Goal: Navigation & Orientation: Find specific page/section

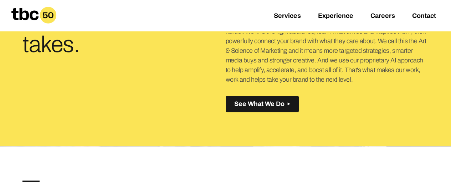
scroll to position [143, 0]
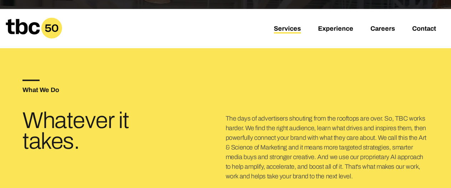
click at [295, 30] on link "Services" at bounding box center [287, 29] width 27 height 9
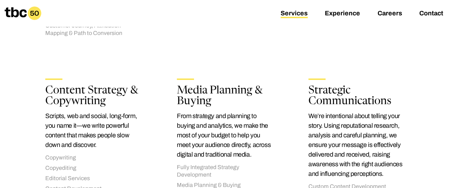
scroll to position [392, 0]
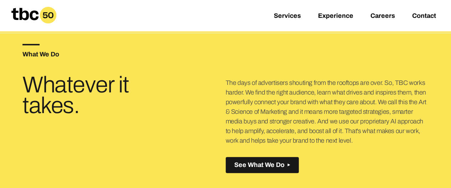
scroll to position [214, 0]
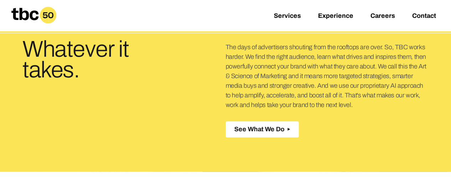
click at [287, 129] on polygon at bounding box center [288, 129] width 4 height 4
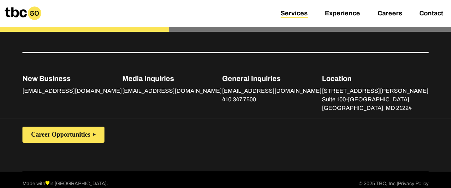
scroll to position [1303, 0]
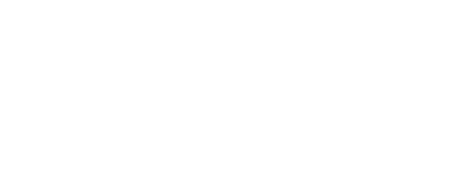
scroll to position [34, 0]
